Goal: Task Accomplishment & Management: Manage account settings

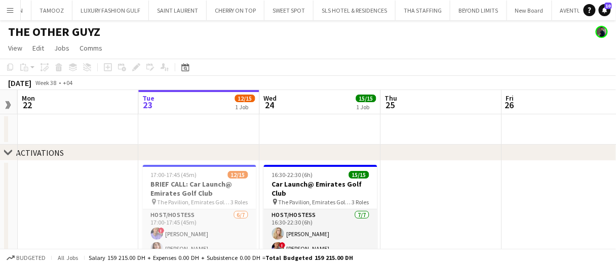
scroll to position [21, 0]
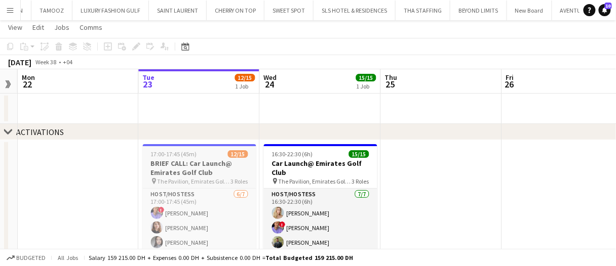
click at [235, 174] on h3 "BRIEF CALL: Car Launch@ Emirates Golf Club" at bounding box center [199, 168] width 113 height 18
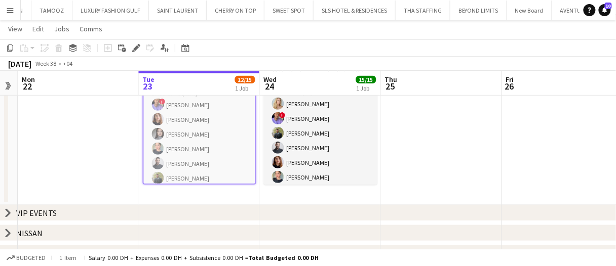
scroll to position [130, 0]
click at [329, 193] on app-date-cell "16:30-22:30 (6h) 15/15 Car Launch@ Emirates Golf Club pin The Pavilion, Emirate…" at bounding box center [320, 117] width 121 height 174
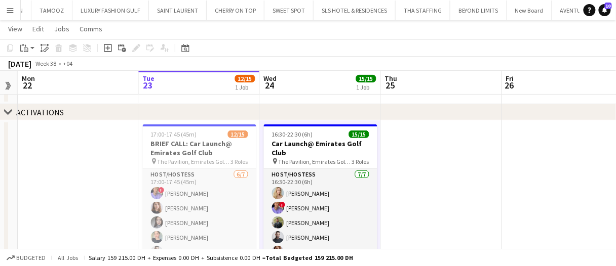
scroll to position [38, 0]
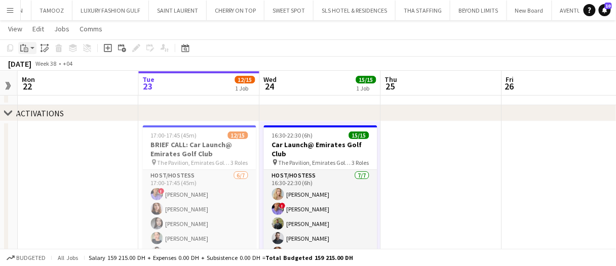
click at [28, 47] on icon "Paste" at bounding box center [24, 48] width 8 height 8
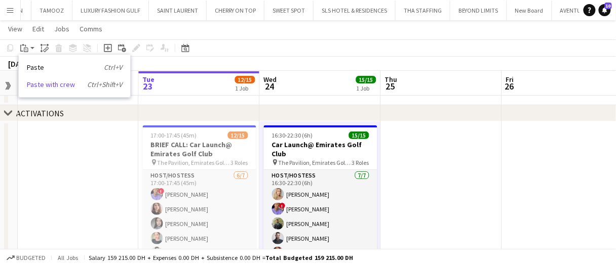
click at [53, 86] on link "Paste with crew Ctrl+Shift+V" at bounding box center [74, 84] width 95 height 9
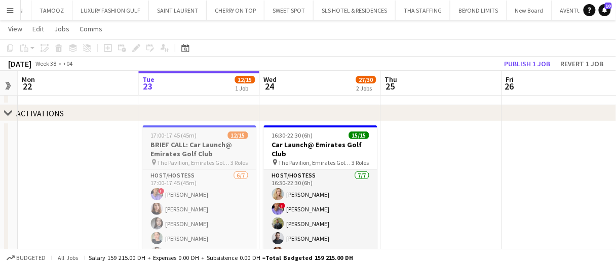
click at [195, 157] on h3 "BRIEF CALL: Car Launch@ Emirates Golf Club" at bounding box center [199, 149] width 113 height 18
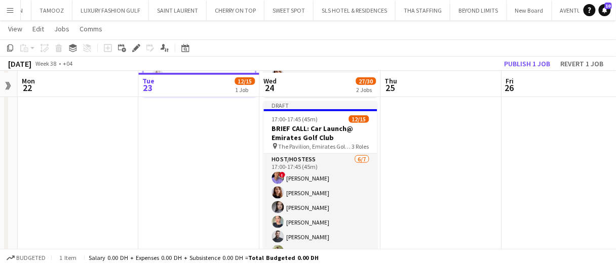
scroll to position [219, 0]
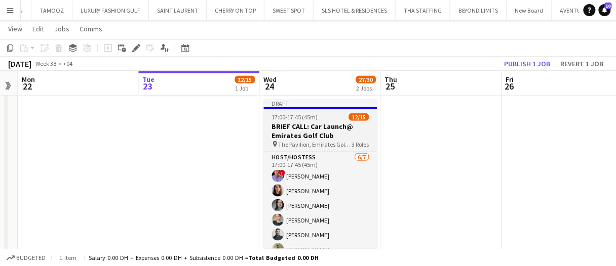
click at [312, 122] on h3 "BRIEF CALL: Car Launch@ Emirates Golf Club" at bounding box center [320, 131] width 113 height 18
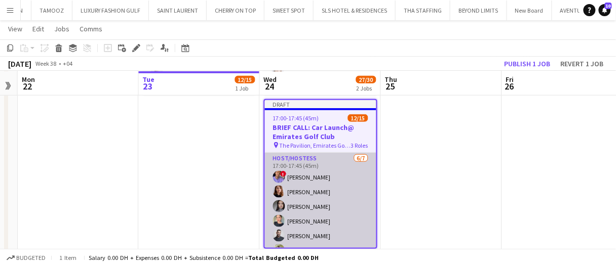
click at [330, 205] on app-card-role "Host/Hostess [DATE] 17:00-17:45 (45m) ! [PERSON_NAME] Aliaksandra [PERSON_NAME]…" at bounding box center [320, 214] width 111 height 123
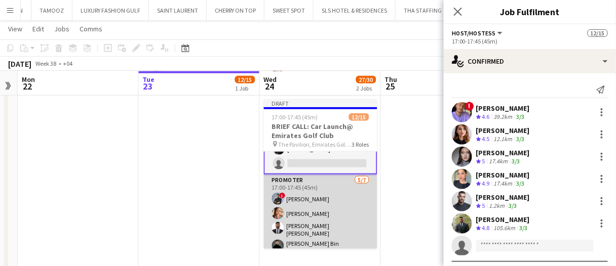
click at [303, 201] on app-card-role "Promoter 5/7 17:00-17:45 (45m) ! Amir shah Punchita Srisuwan Sid Ali Abid Hassa…" at bounding box center [320, 239] width 113 height 129
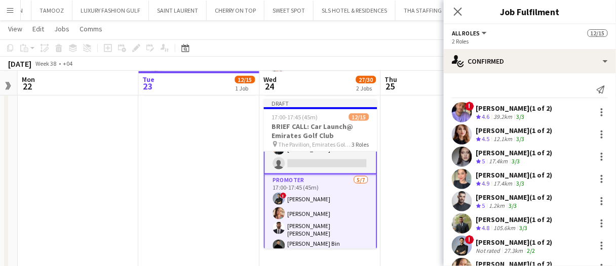
scroll to position [185, 0]
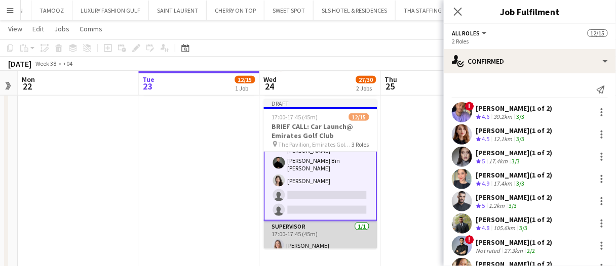
click at [308, 223] on app-card-role "Supervisor 1/1 17:00-17:45 (45m) Nikolett Egresi" at bounding box center [320, 238] width 113 height 34
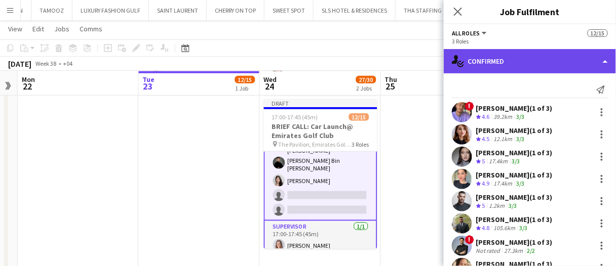
click at [521, 63] on div "single-neutral-actions-check-2 Confirmed" at bounding box center [529, 61] width 172 height 24
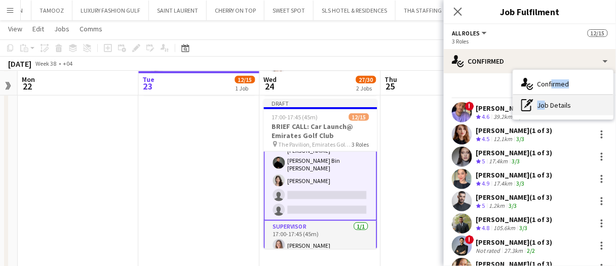
drag, startPoint x: 550, startPoint y: 93, endPoint x: 541, endPoint y: 104, distance: 13.7
click at [541, 104] on div "single-neutral-actions-check-2 Confirmed pen-write Job Details" at bounding box center [563, 95] width 100 height 50
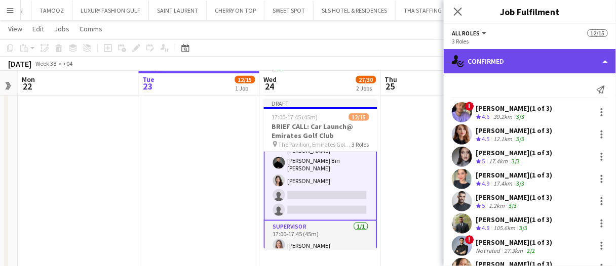
click at [503, 62] on div "single-neutral-actions-check-2 Confirmed" at bounding box center [529, 61] width 172 height 24
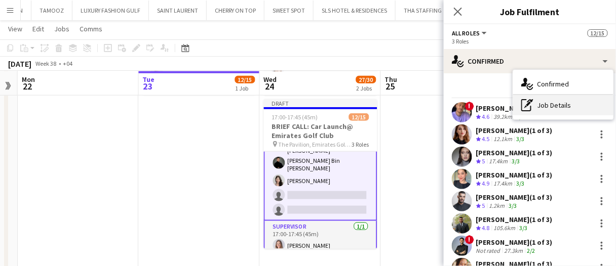
click at [540, 107] on div "pen-write Job Details" at bounding box center [563, 105] width 100 height 20
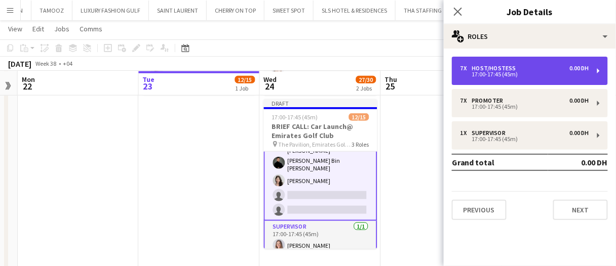
click at [500, 72] on div "17:00-17:45 (45m)" at bounding box center [524, 74] width 129 height 5
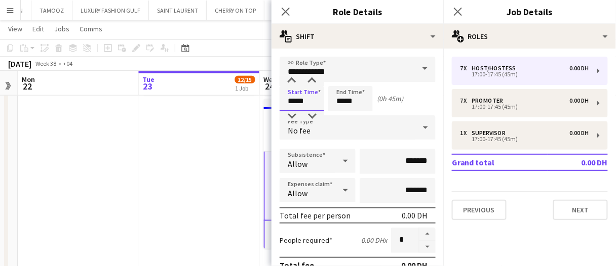
drag, startPoint x: 313, startPoint y: 96, endPoint x: 160, endPoint y: 108, distance: 153.9
click at [160, 108] on body "Menu Boards Boards Boards All jobs Status Workforce Workforce My Workforce Recr…" at bounding box center [308, 72] width 616 height 582
type input "*****"
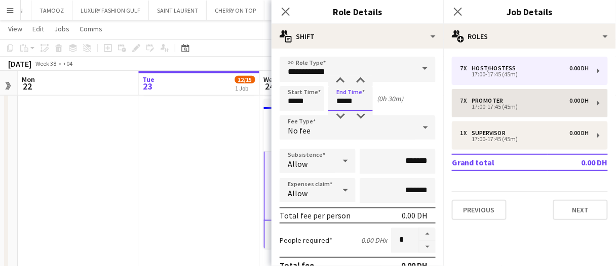
type input "*****"
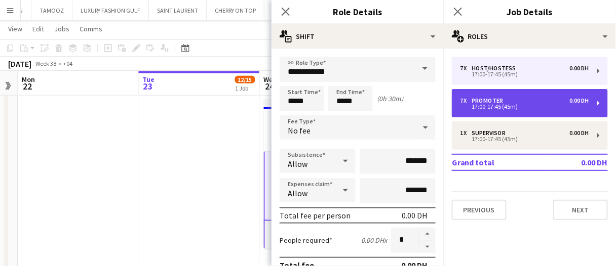
click at [479, 108] on div "17:00-17:45 (45m)" at bounding box center [524, 106] width 129 height 5
type input "********"
type input "*****"
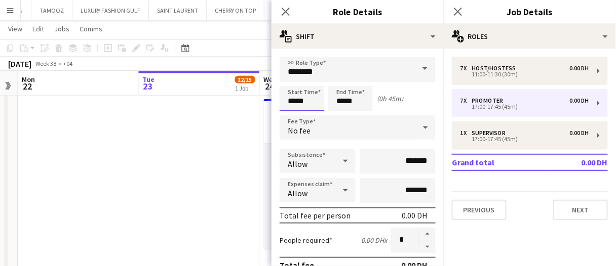
drag, startPoint x: 319, startPoint y: 100, endPoint x: 119, endPoint y: 120, distance: 200.4
click at [119, 120] on body "Menu Boards Boards Boards All jobs Status Workforce Workforce My Workforce Recr…" at bounding box center [308, 72] width 616 height 582
type input "*****"
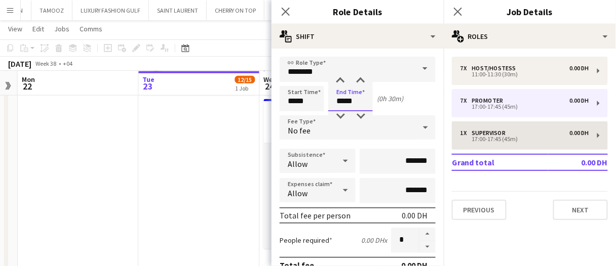
type input "*****"
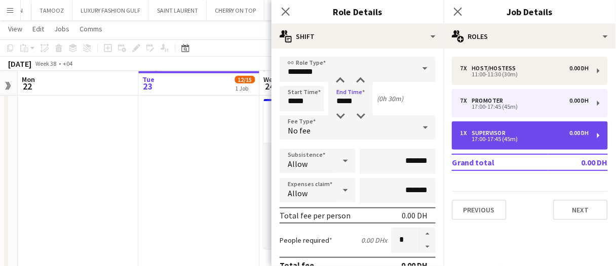
click at [500, 137] on div "17:00-17:45 (45m)" at bounding box center [524, 139] width 129 height 5
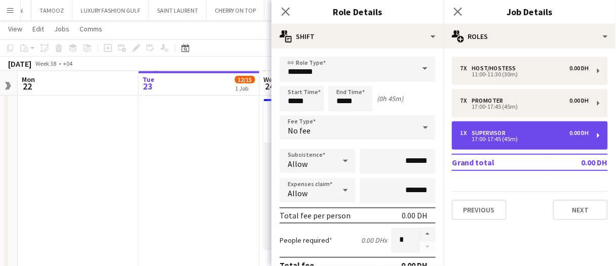
type input "**********"
type input "*****"
type input "*"
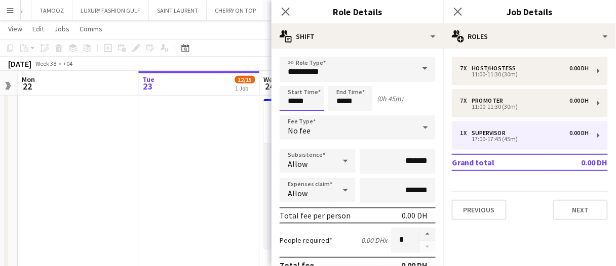
drag, startPoint x: 316, startPoint y: 100, endPoint x: 200, endPoint y: 101, distance: 115.9
click at [200, 101] on body "Menu Boards Boards Boards All jobs Status Workforce Workforce My Workforce Recr…" at bounding box center [308, 72] width 616 height 582
type input "*****"
click at [161, 183] on app-date-cell "17:00-17:45 (45m) 12/15 BRIEF CALL: Car Launch@ Emirates Golf Club pin The Pavi…" at bounding box center [199, 105] width 121 height 328
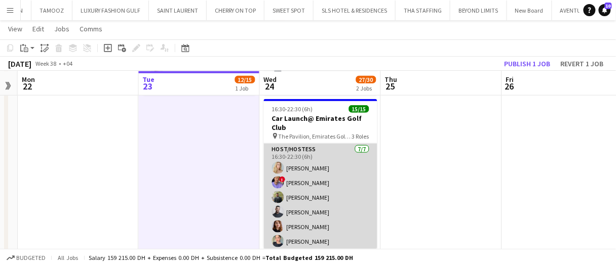
click at [332, 185] on app-card-role "Host/Hostess 7/7 16:30-22:30 (6h) Kateryna Yukhno ! Tariq Wahbeh Abdulkader Hab…" at bounding box center [320, 205] width 113 height 123
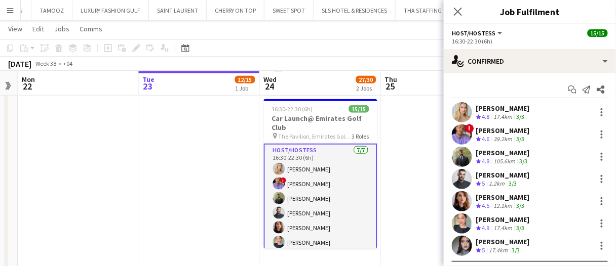
click at [397, 178] on app-date-cell at bounding box center [441, 105] width 121 height 328
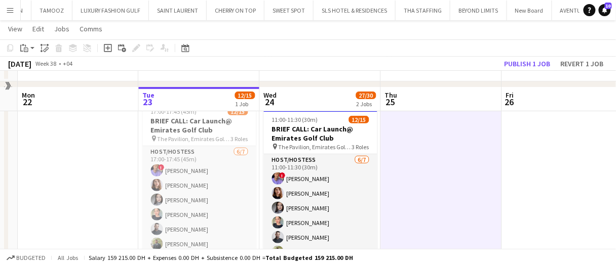
scroll to position [89, 0]
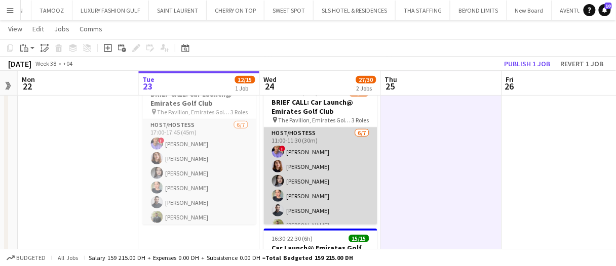
click at [328, 158] on app-card-role "Host/Hostess 6/7 11:00-11:30 (30m) ! Tariq Wahbeh Aliaksandra Ivonchyk Anna Pop…" at bounding box center [320, 189] width 113 height 123
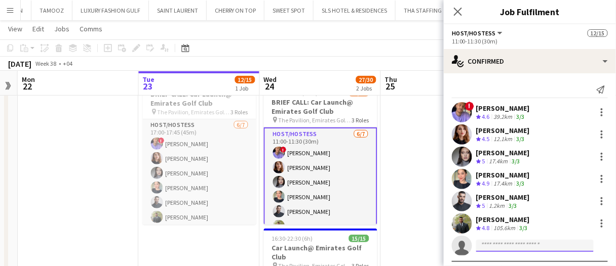
click at [531, 242] on input at bounding box center [534, 246] width 117 height 12
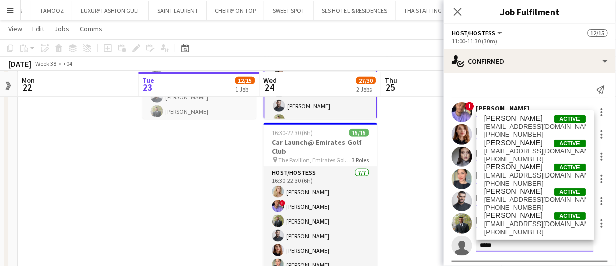
scroll to position [196, 0]
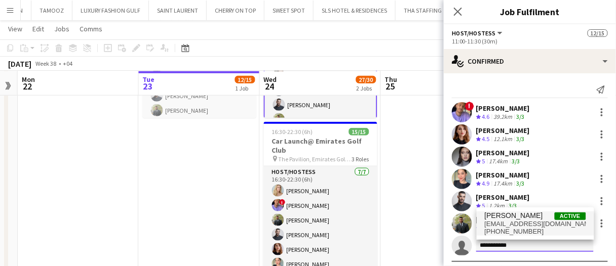
type input "**********"
click at [541, 218] on span "Kateryna Yukhno Active" at bounding box center [534, 216] width 101 height 9
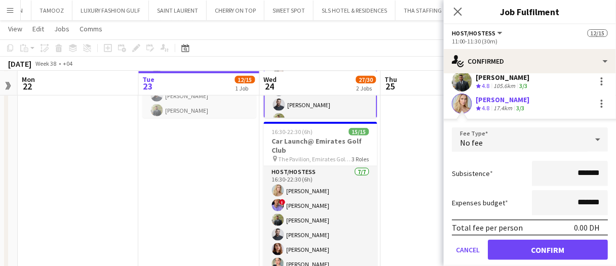
click button "Confirm" at bounding box center [548, 250] width 120 height 20
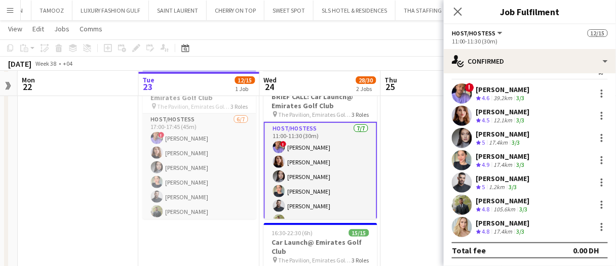
scroll to position [95, 0]
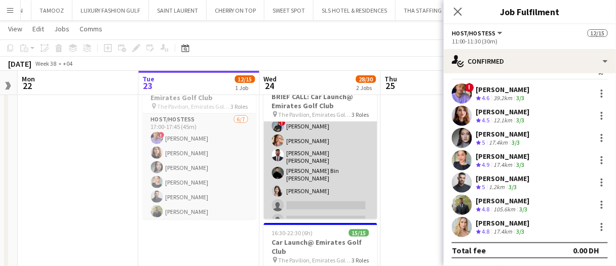
click at [326, 166] on app-card-role "Promoter 5/7 11:00-11:30 (30m) ! Amir shah Punchita Srisuwan Sid Ali Abid Hassa…" at bounding box center [320, 166] width 113 height 129
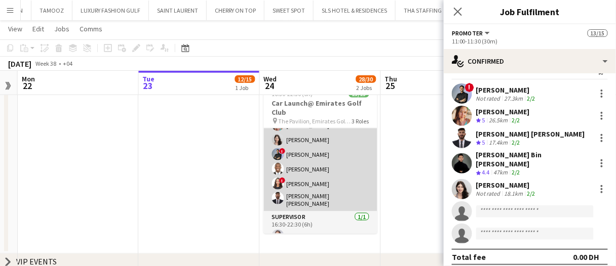
scroll to position [167, 0]
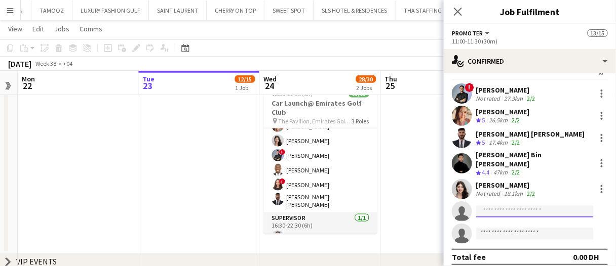
click at [496, 206] on input at bounding box center [534, 212] width 117 height 12
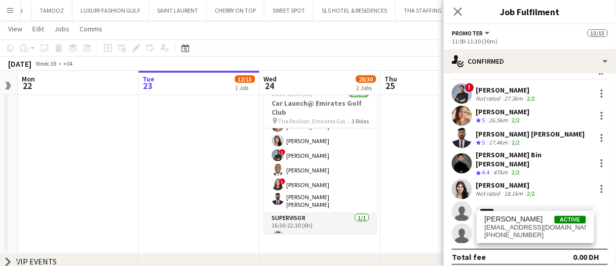
type input "******"
click at [516, 213] on div "Edmond shammah Active eddieshammah0@gmail.com +971566046198" at bounding box center [534, 227] width 117 height 32
click at [507, 223] on span "Edmond shammah" at bounding box center [513, 219] width 58 height 9
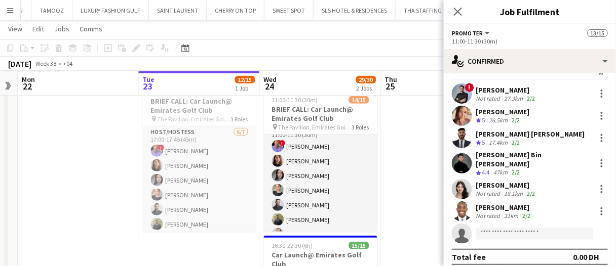
scroll to position [0, 0]
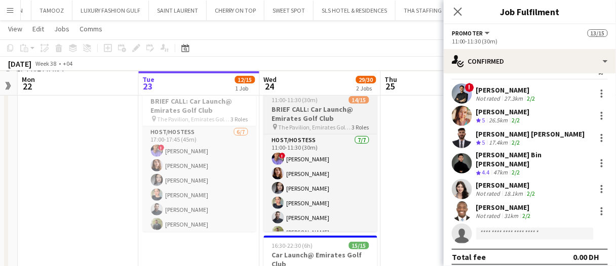
click at [319, 116] on h3 "BRIEF CALL: Car Launch@ Emirates Golf Club" at bounding box center [320, 114] width 113 height 18
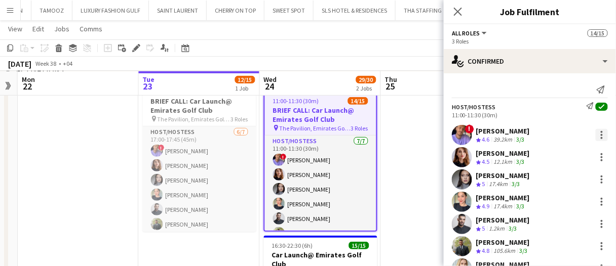
click at [595, 130] on div at bounding box center [601, 135] width 12 height 12
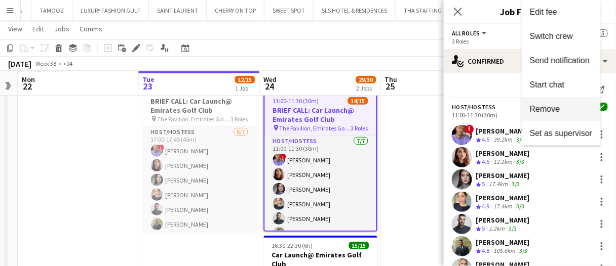
click at [550, 116] on button "Remove" at bounding box center [560, 109] width 79 height 24
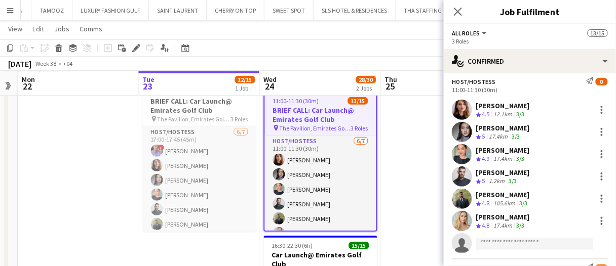
scroll to position [24, 0]
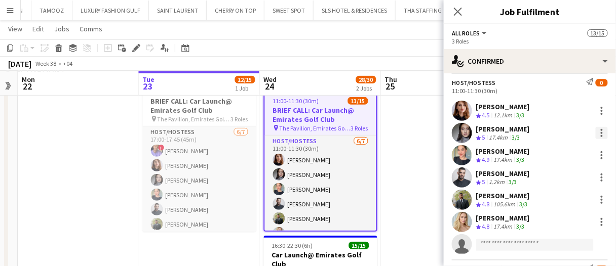
click at [600, 133] on div at bounding box center [601, 133] width 2 height 2
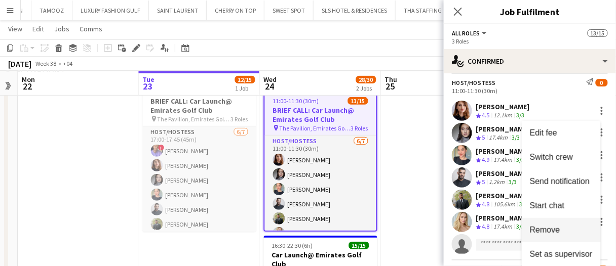
click at [558, 231] on span "Remove" at bounding box center [545, 230] width 30 height 9
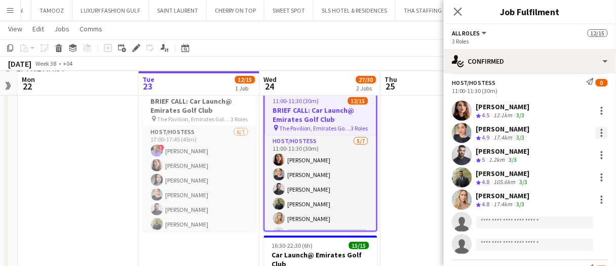
click at [596, 135] on div at bounding box center [601, 133] width 12 height 12
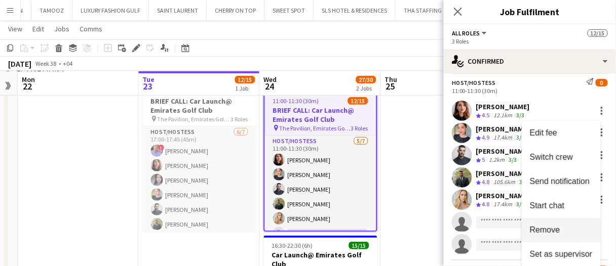
click at [556, 231] on span "Remove" at bounding box center [545, 230] width 30 height 9
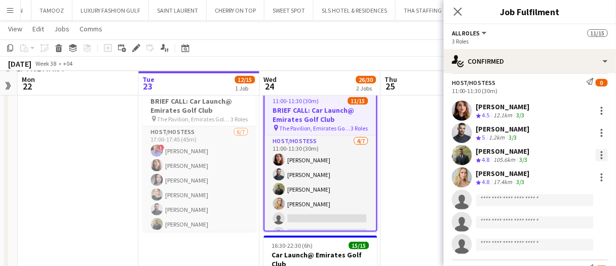
click at [600, 154] on div at bounding box center [601, 155] width 2 height 2
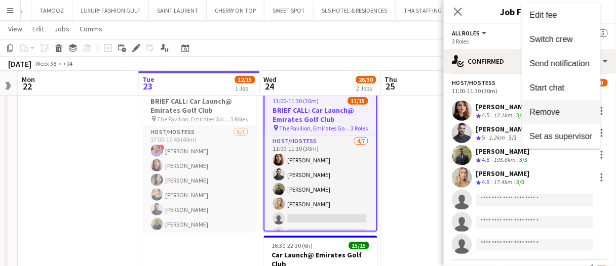
click at [548, 113] on span "Remove" at bounding box center [545, 112] width 30 height 9
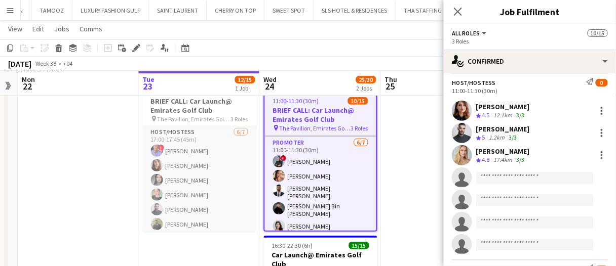
scroll to position [143, 0]
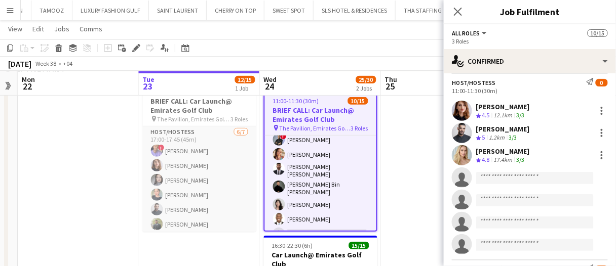
click at [305, 112] on h3 "BRIEF CALL: Car Launch@ Emirates Golf Club" at bounding box center [320, 115] width 111 height 18
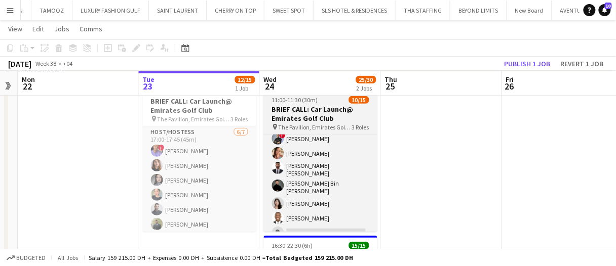
click at [305, 112] on h3 "BRIEF CALL: Car Launch@ Emirates Golf Club" at bounding box center [320, 114] width 113 height 18
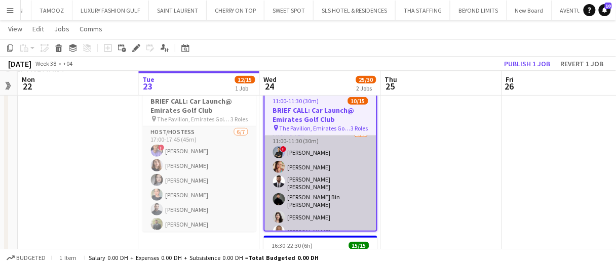
click at [308, 156] on app-card-role "Promoter 6/7 11:00-11:30 (30m) ! Amir shah Punchita Srisuwan Sid Ali Abid Hassa…" at bounding box center [320, 192] width 111 height 129
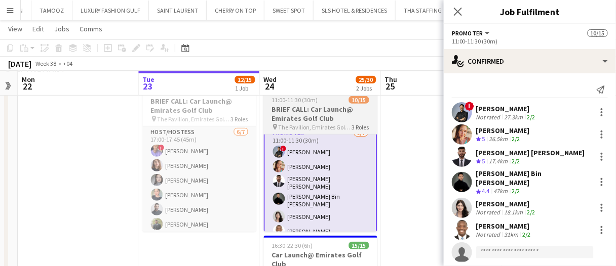
click at [308, 116] on h3 "BRIEF CALL: Car Launch@ Emirates Golf Club" at bounding box center [320, 114] width 113 height 18
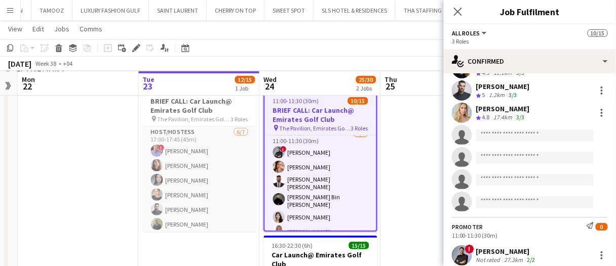
scroll to position [60, 0]
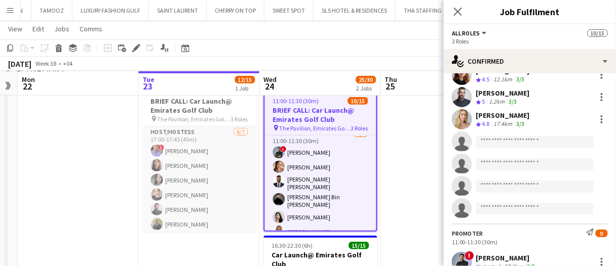
click at [418, 143] on app-date-cell at bounding box center [441, 242] width 121 height 328
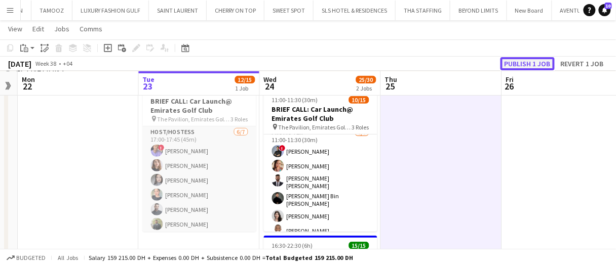
click at [512, 62] on button "Publish 1 job" at bounding box center [527, 63] width 54 height 13
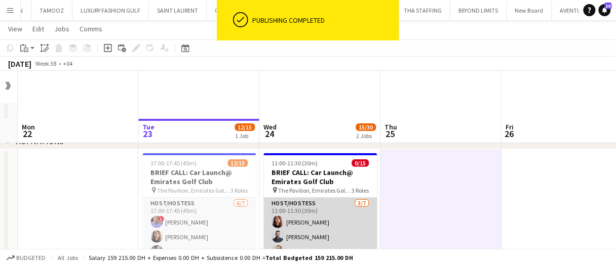
scroll to position [9, 0]
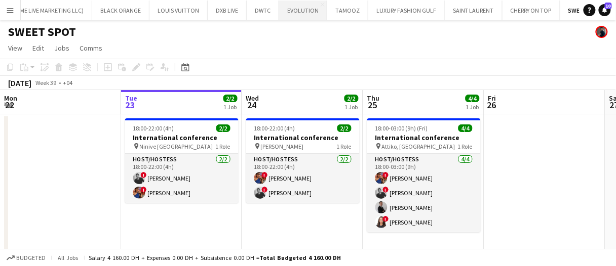
scroll to position [0, 299]
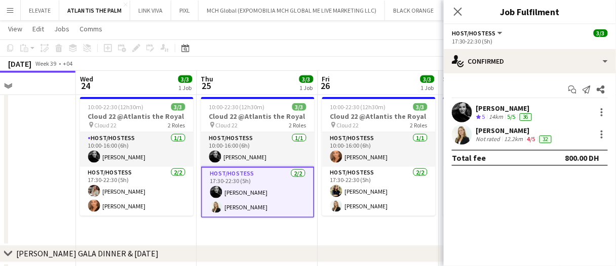
click at [494, 141] on div "Not rated" at bounding box center [489, 139] width 26 height 8
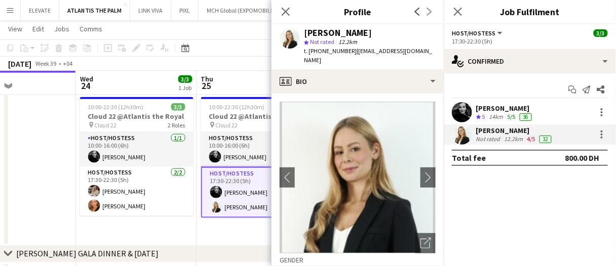
click at [555, 43] on div "17:30-22:30 (5h)" at bounding box center [530, 41] width 156 height 8
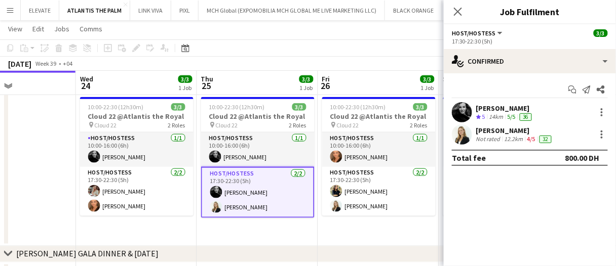
click at [522, 126] on div "Lorna Gambarotto" at bounding box center [514, 130] width 77 height 9
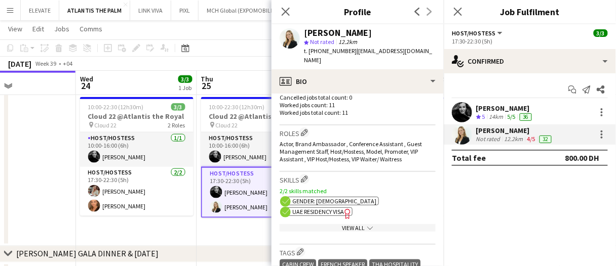
scroll to position [318, 0]
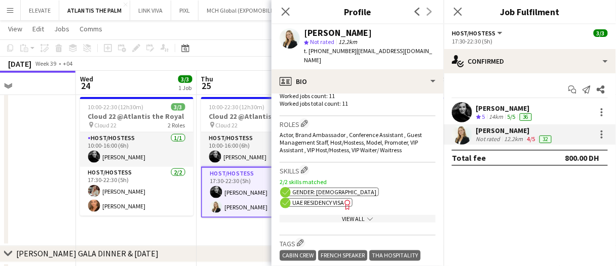
drag, startPoint x: 379, startPoint y: 27, endPoint x: 332, endPoint y: 35, distance: 48.3
click at [332, 35] on div "Lorna Gambarotto star Not rated 12.2km t. +971585345037 | lornagam@gmail.com" at bounding box center [357, 46] width 172 height 45
copy div "Gambarotto"
click at [341, 215] on div "View All chevron-down" at bounding box center [357, 219] width 156 height 8
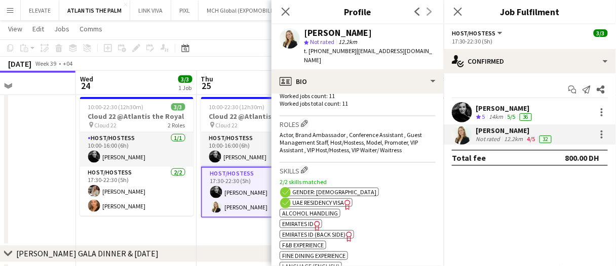
scroll to position [399, 0]
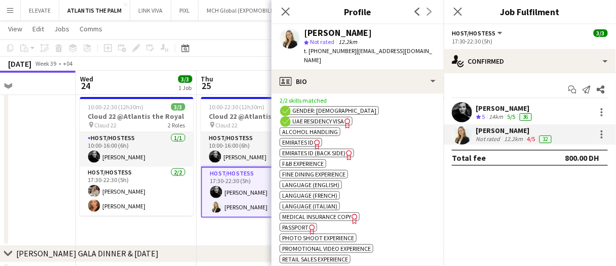
click at [309, 224] on icon "Freelancer has uploaded a photo validation of skill. Click to see" at bounding box center [312, 229] width 11 height 11
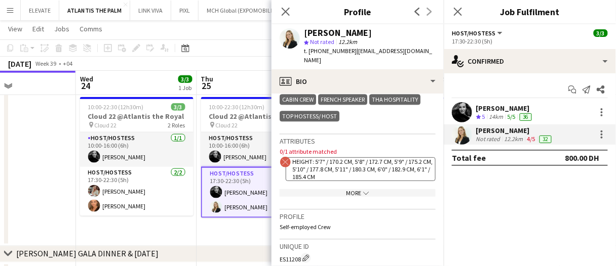
scroll to position [583, 0]
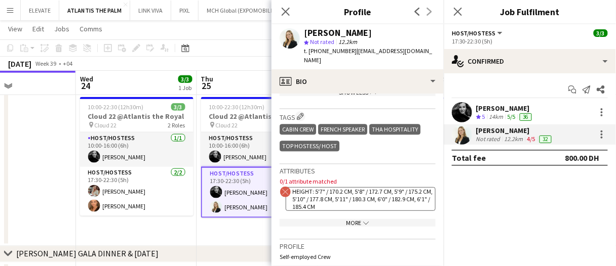
click at [352, 219] on div "More chevron-down" at bounding box center [357, 223] width 156 height 8
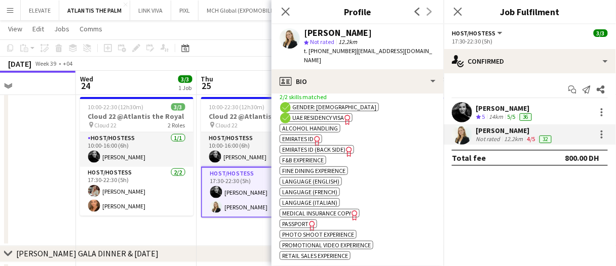
scroll to position [409, 0]
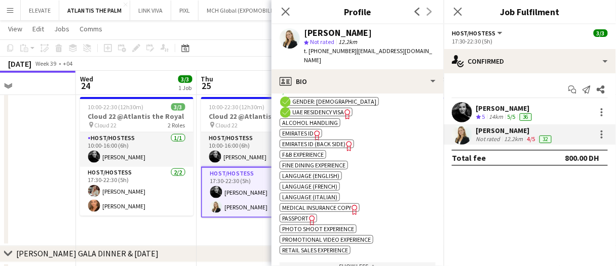
click at [327, 108] on span "UAE Residency Visa" at bounding box center [318, 112] width 52 height 8
click at [306, 130] on span "Emirates ID" at bounding box center [297, 134] width 31 height 8
click at [314, 140] on span "Emirates ID (back side)" at bounding box center [313, 144] width 63 height 8
click at [295, 215] on span "Passport" at bounding box center [295, 219] width 26 height 8
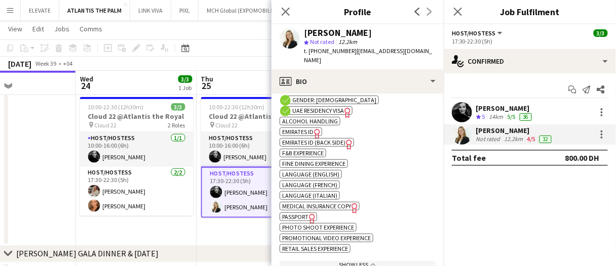
click at [244, 232] on app-date-cell "10:00-22:30 (12h30m) 3/3 Cloud 22 @Atlantis the Royal pin Cloud 22 2 Roles Host…" at bounding box center [257, 169] width 121 height 153
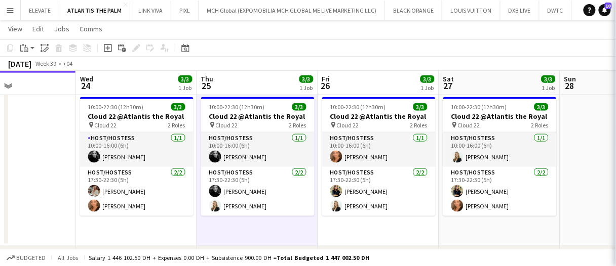
click at [244, 232] on app-date-cell "10:00-22:30 (12h30m) 3/3 Cloud 22 @Atlantis the Royal pin Cloud 22 2 Roles Host…" at bounding box center [257, 169] width 121 height 153
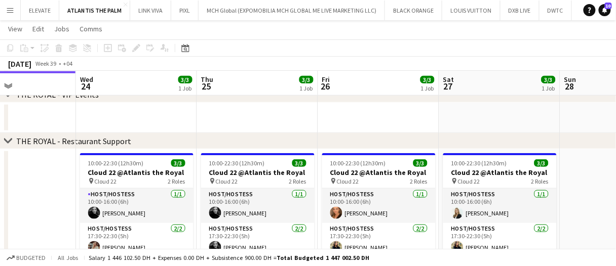
scroll to position [245, 0]
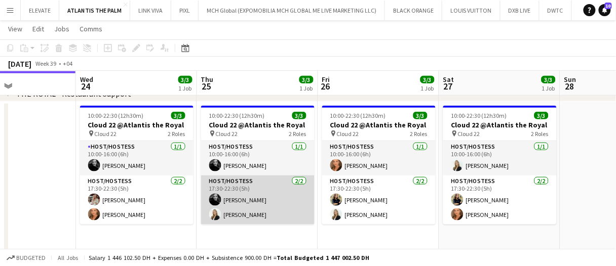
click at [250, 206] on app-card-role "Host/Hostess 2/2 17:30-22:30 (5h) Barbara Szep Lorna Gambarotto" at bounding box center [257, 200] width 113 height 49
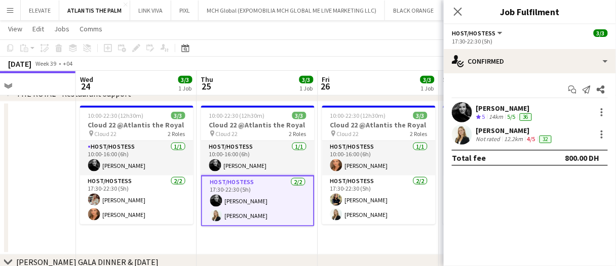
click at [283, 83] on app-board-header-date "Thu 25 3/3 1 Job" at bounding box center [257, 83] width 121 height 24
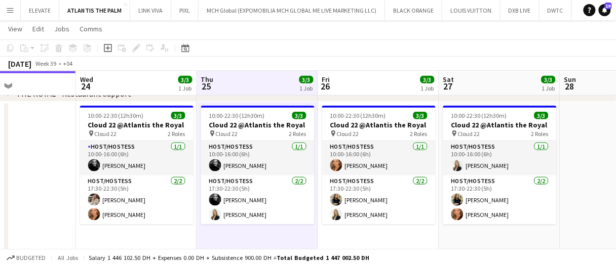
click at [283, 83] on app-board-header-date "Thu 25 3/3 1 Job" at bounding box center [257, 83] width 121 height 24
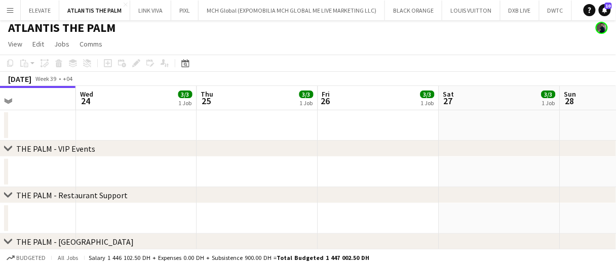
scroll to position [0, 0]
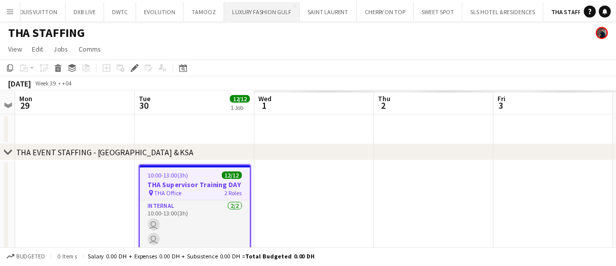
scroll to position [0, 435]
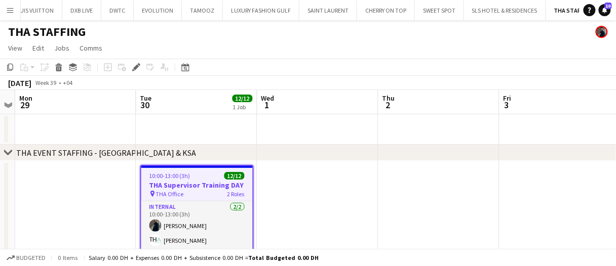
click at [193, 118] on app-date-cell at bounding box center [196, 129] width 121 height 30
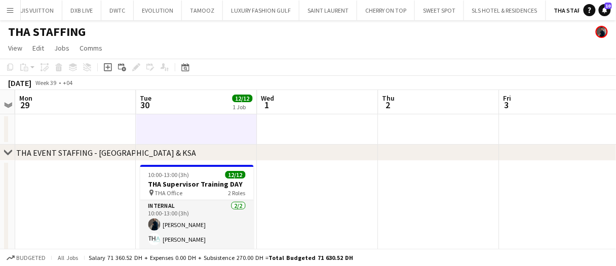
click at [193, 118] on app-date-cell at bounding box center [196, 129] width 121 height 30
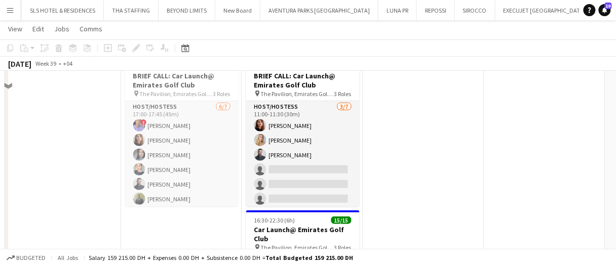
scroll to position [78, 0]
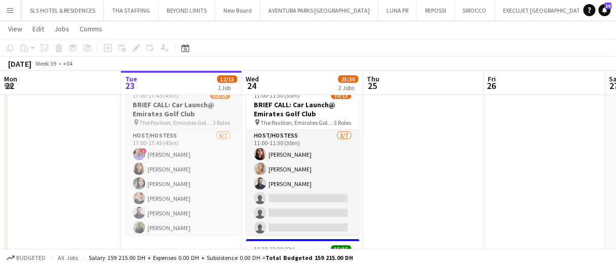
click at [183, 108] on h3 "BRIEF CALL: Car Launch@ Emirates Golf Club" at bounding box center [181, 109] width 113 height 18
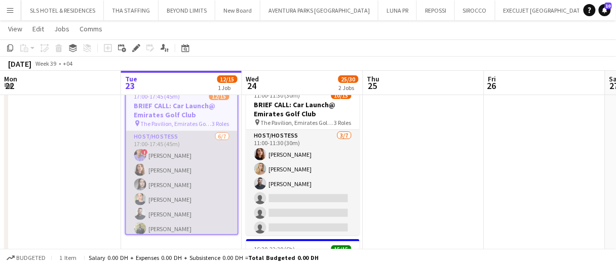
click at [173, 176] on app-card-role "Host/Hostess [DATE] 17:00-17:45 (45m) ! [PERSON_NAME] Aliaksandra [PERSON_NAME]…" at bounding box center [181, 192] width 111 height 123
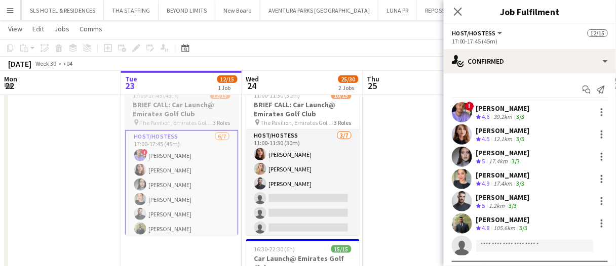
click at [166, 114] on h3 "BRIEF CALL: Car Launch@ Emirates Golf Club" at bounding box center [181, 109] width 113 height 18
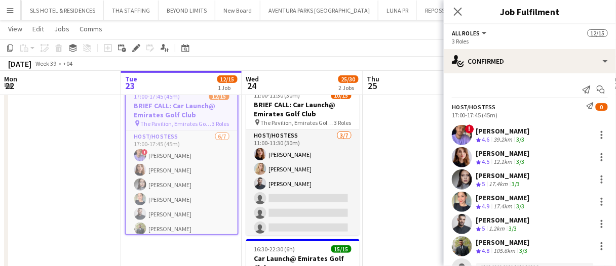
click at [98, 139] on app-date-cell at bounding box center [60, 246] width 121 height 328
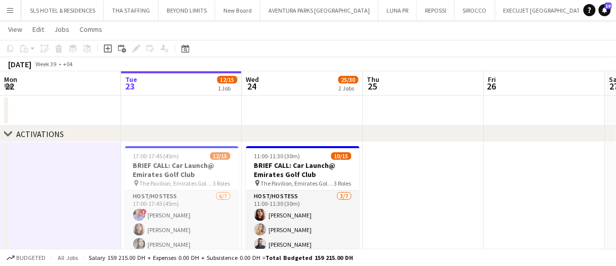
scroll to position [0, 0]
